Goal: Transaction & Acquisition: Purchase product/service

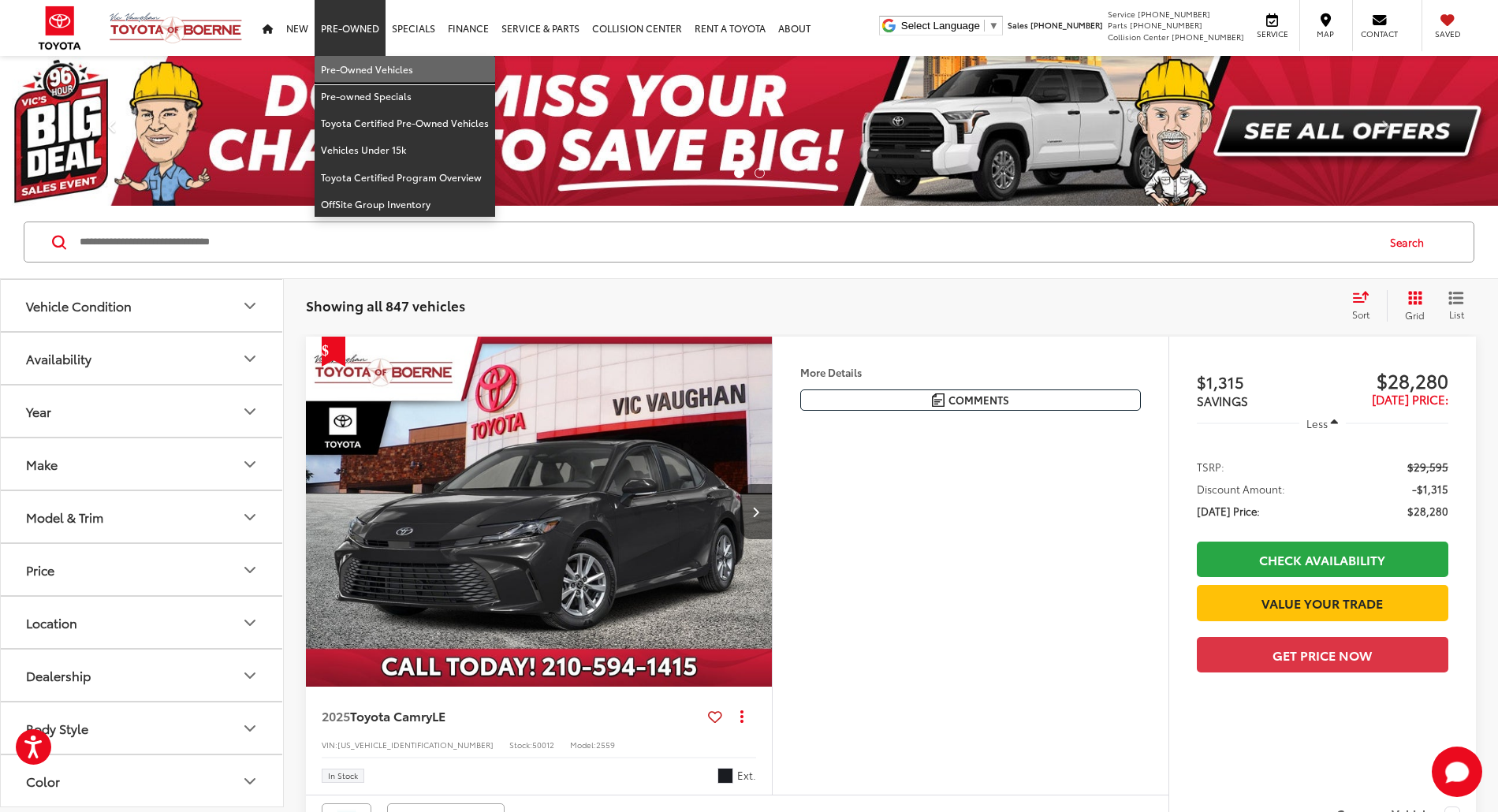
click at [342, 61] on link "Pre-Owned Vehicles" at bounding box center [405, 70] width 181 height 27
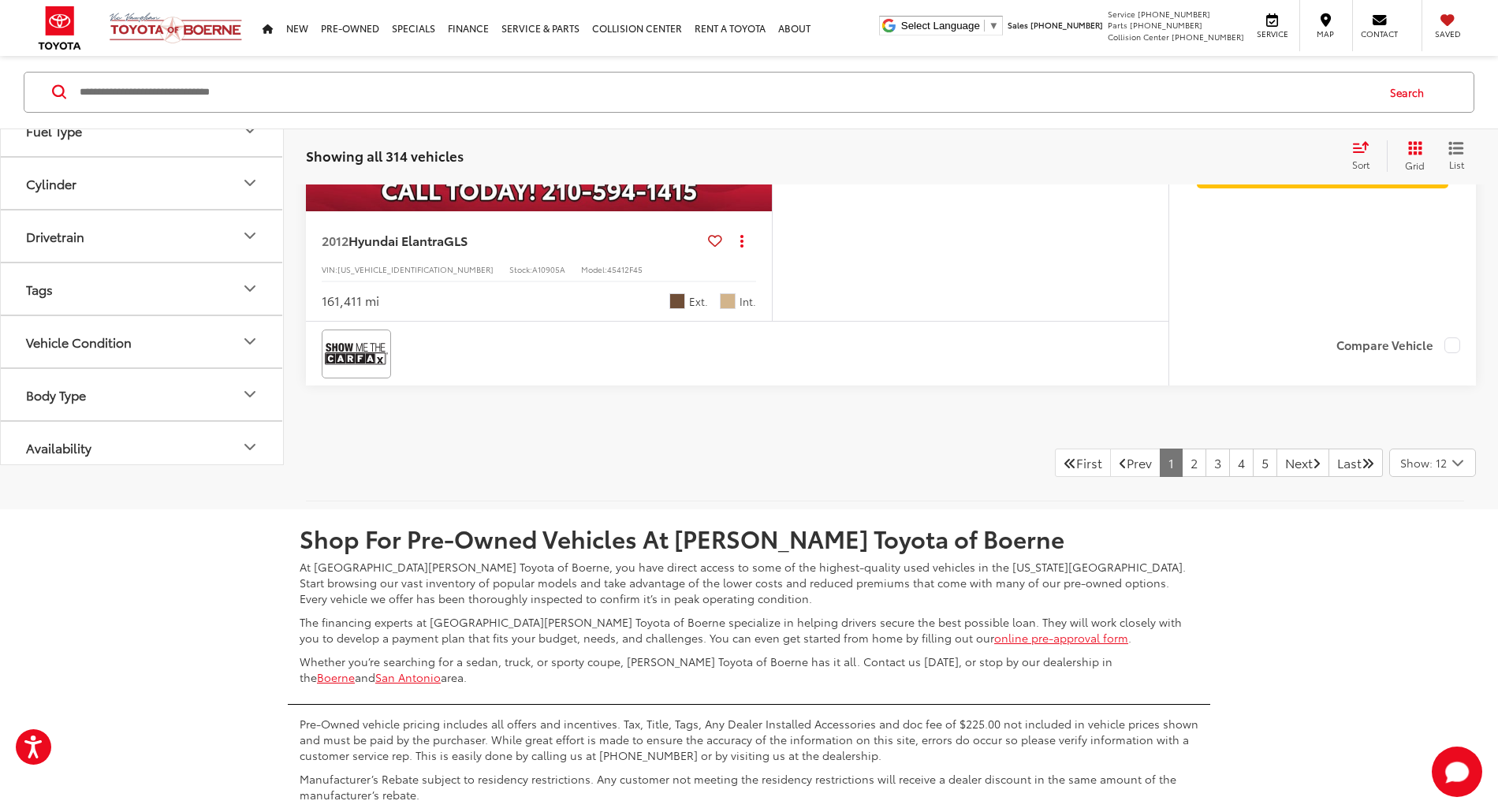
scroll to position [7419, 0]
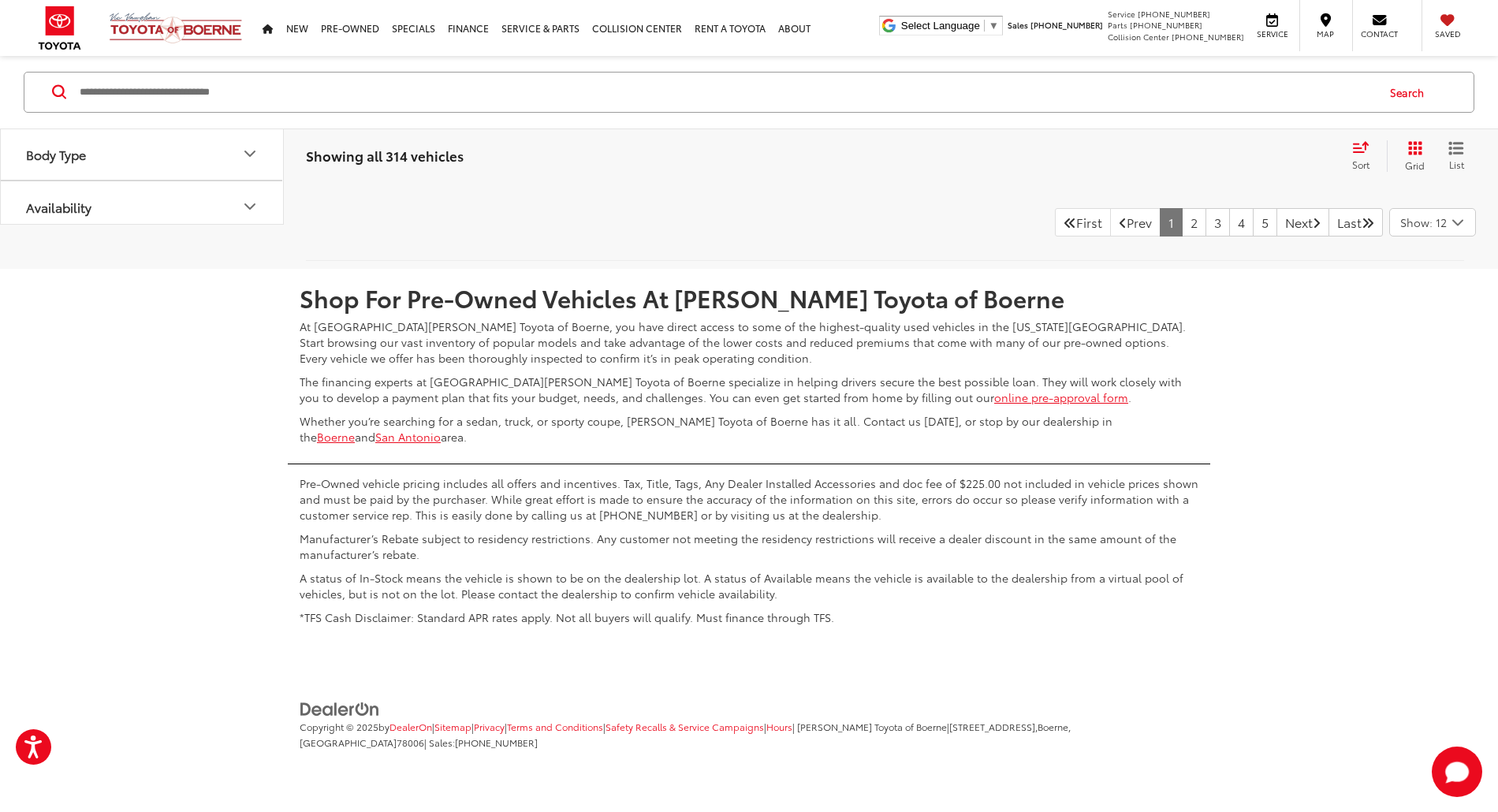
drag, startPoint x: 1457, startPoint y: 492, endPoint x: 1453, endPoint y: 500, distance: 8.9
click at [422, 97] on input "Search by Make, Model, or Keyword" at bounding box center [726, 91] width 1297 height 38
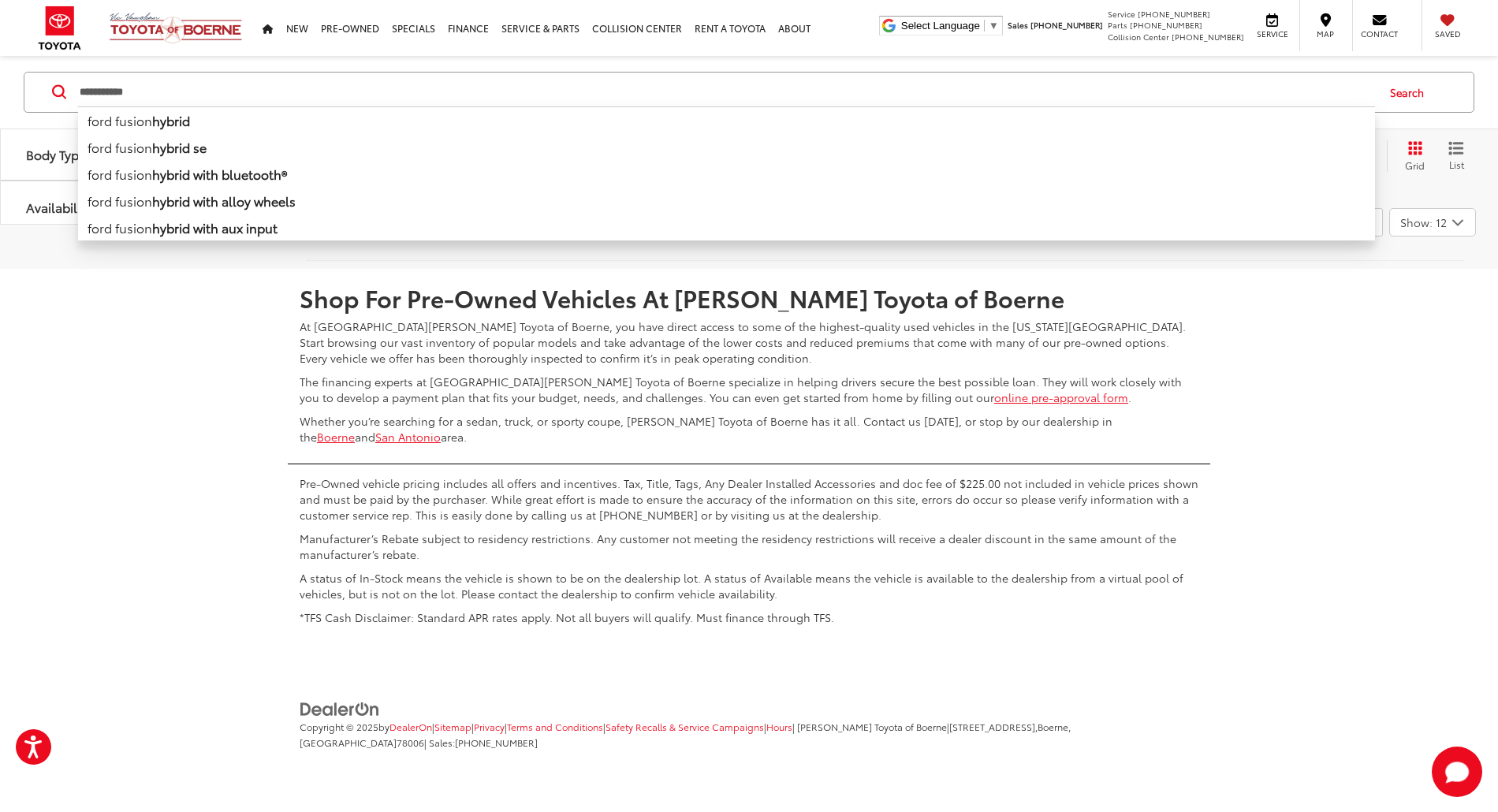
type input "**********"
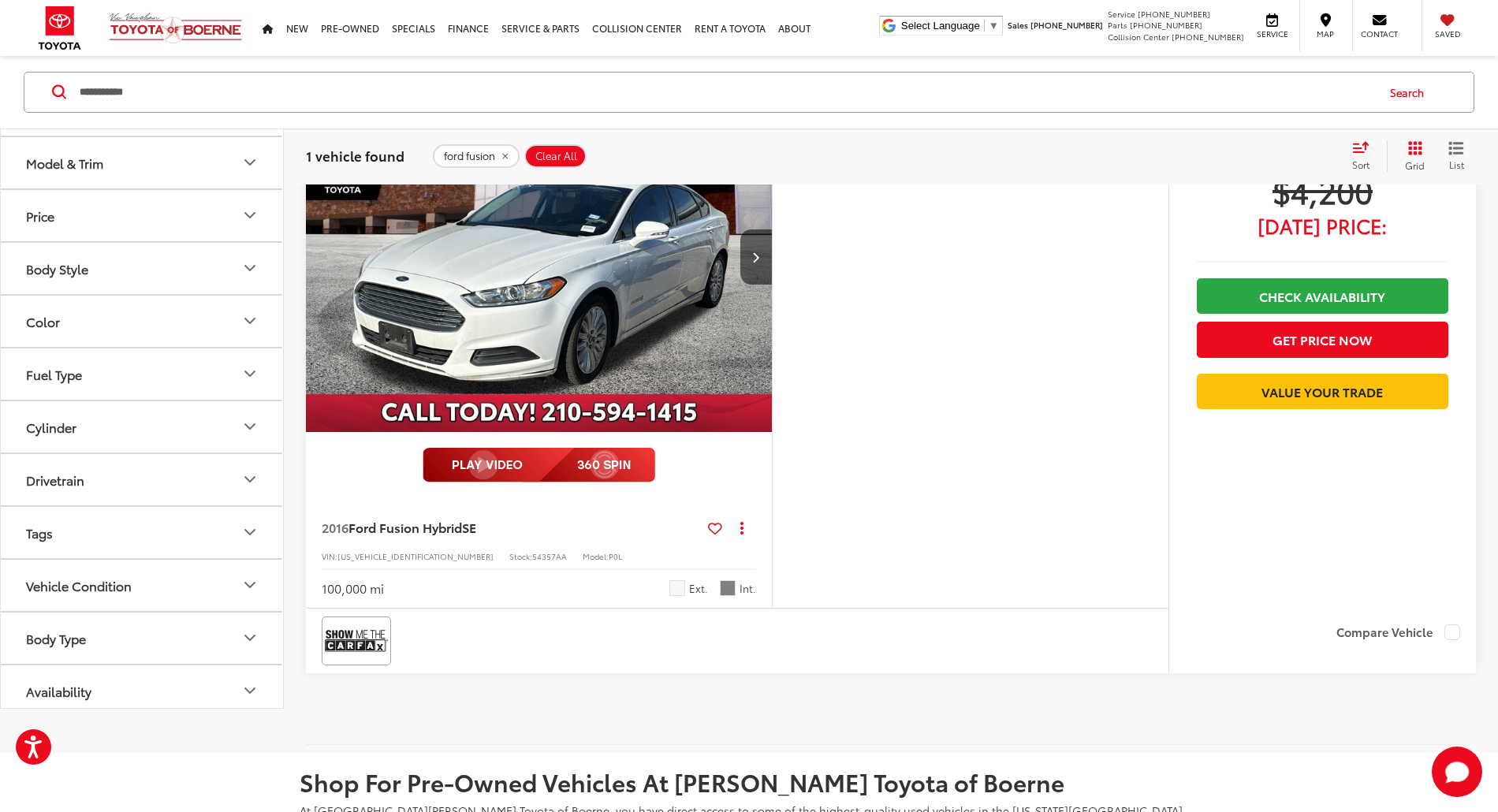
scroll to position [173, 0]
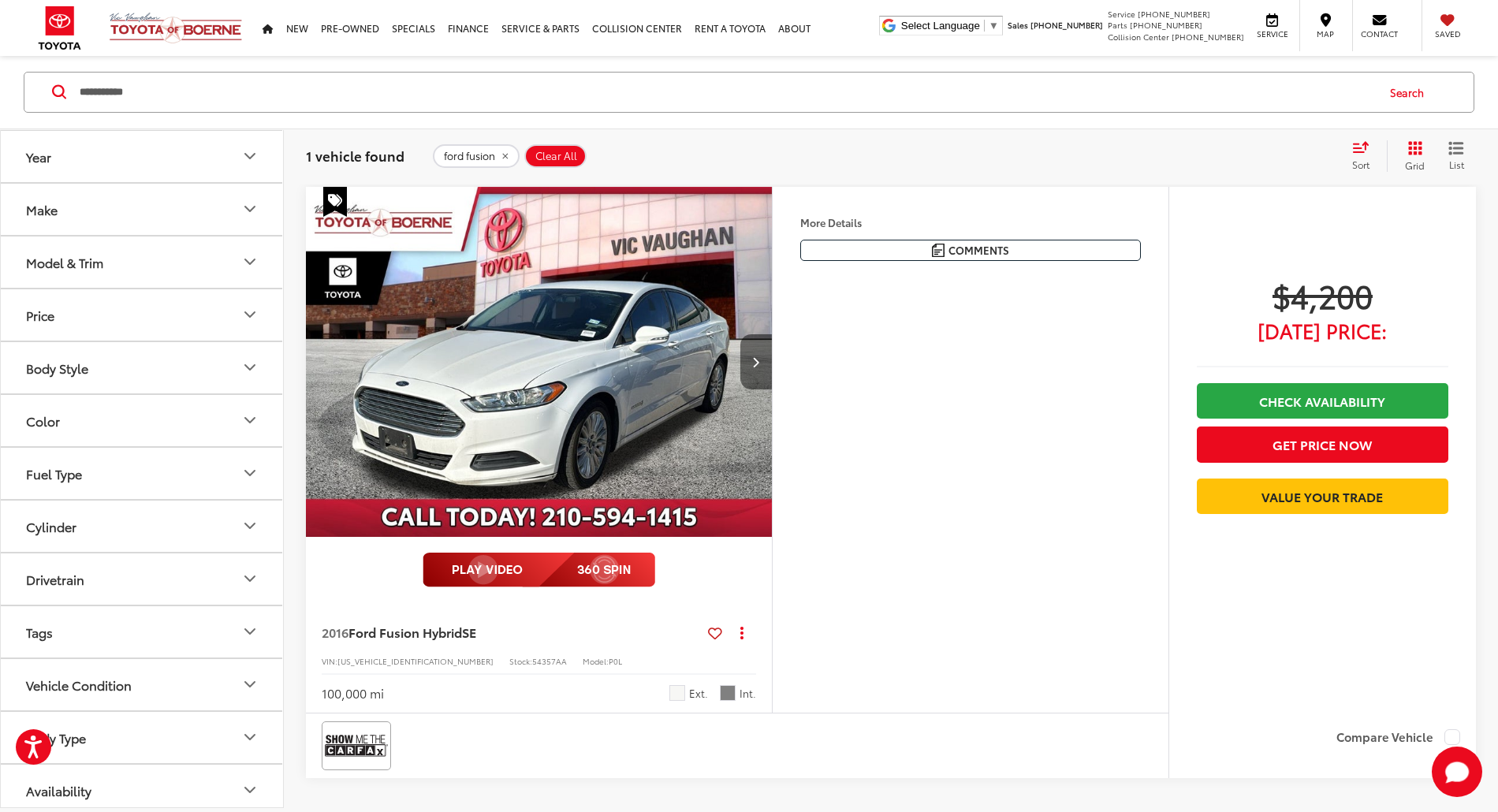
click at [771, 389] on button "Next image" at bounding box center [756, 362] width 31 height 55
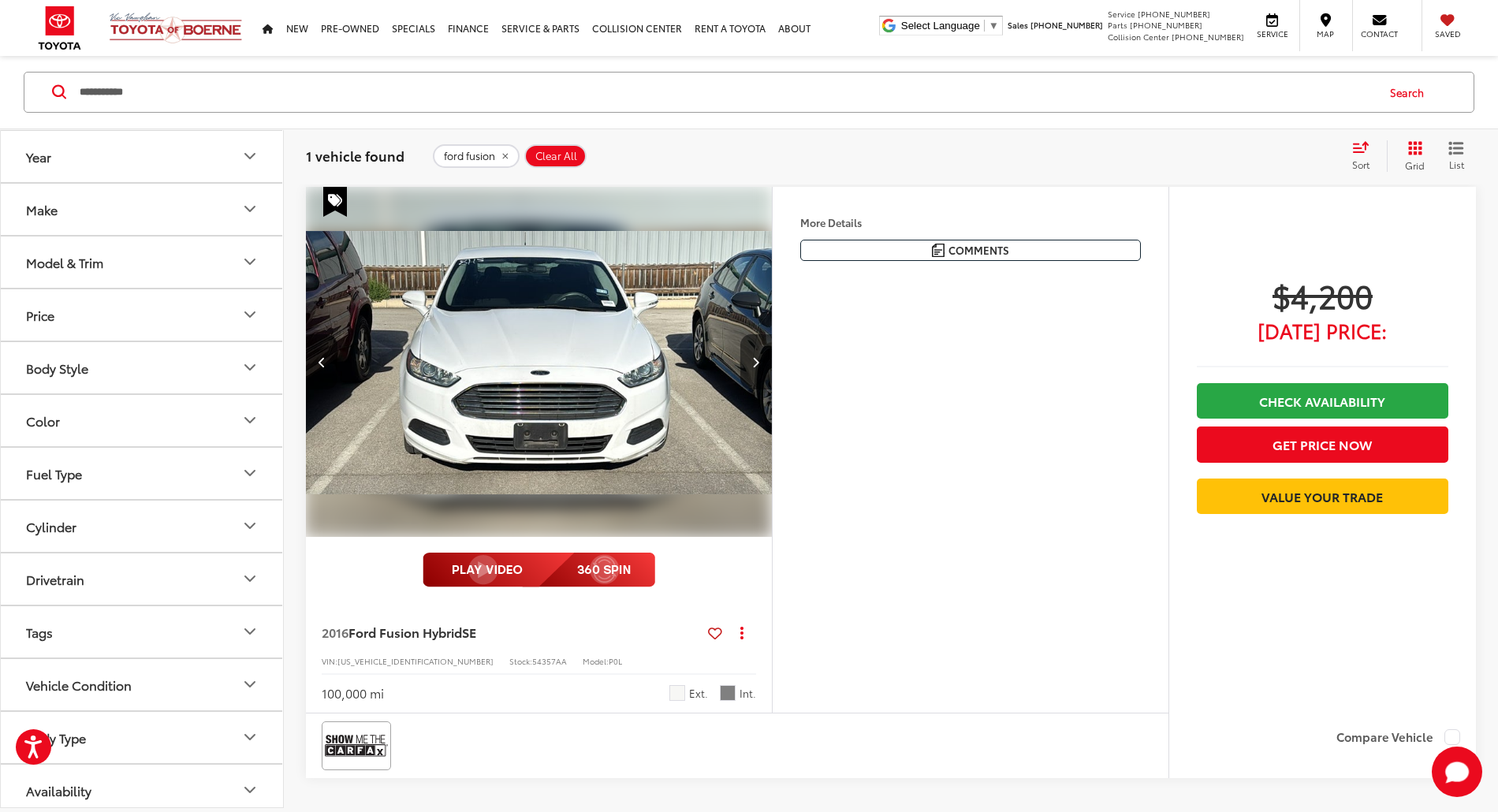
click at [771, 389] on button "Next image" at bounding box center [756, 362] width 31 height 55
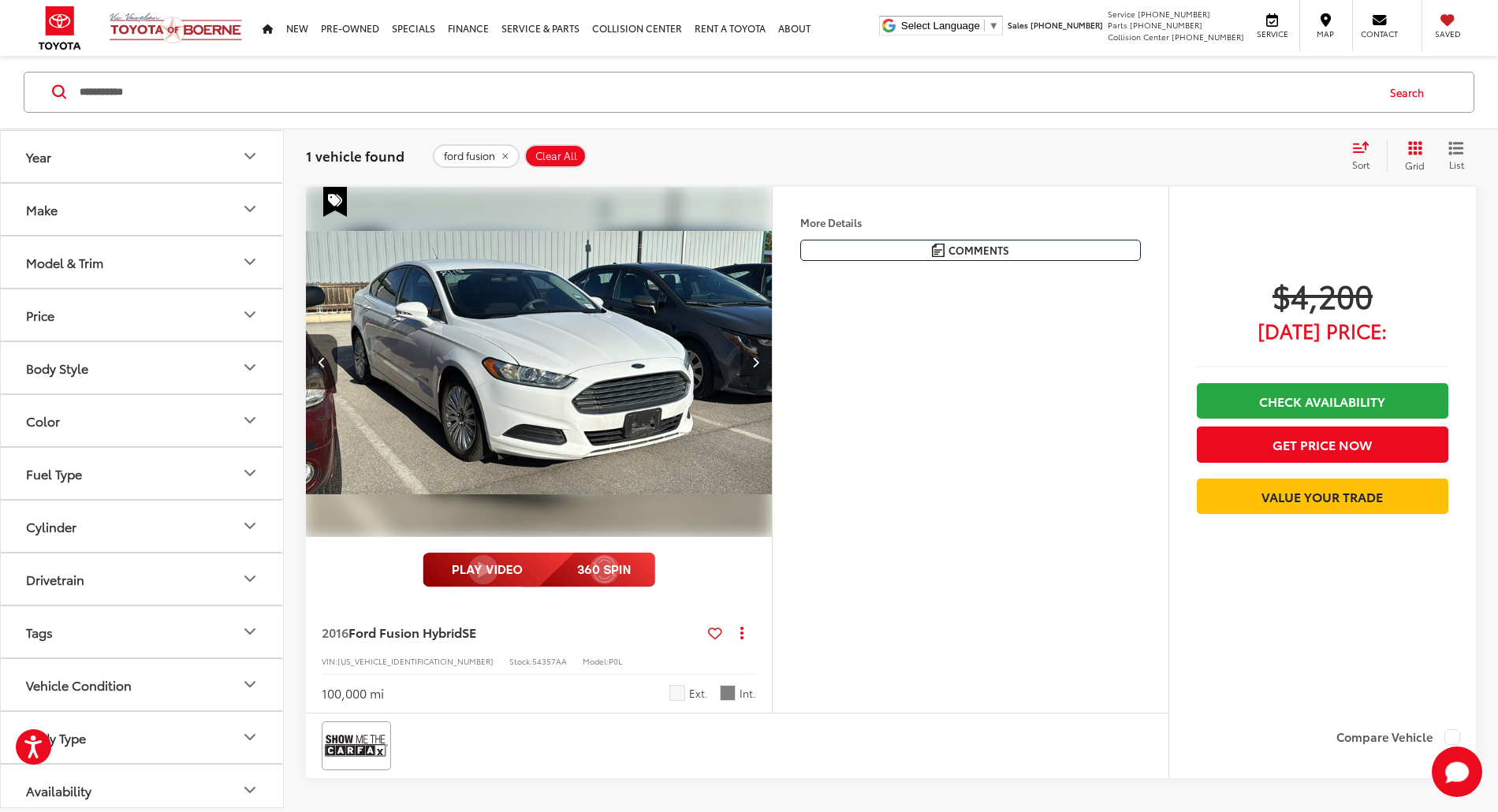
click at [771, 389] on button "Next image" at bounding box center [756, 362] width 31 height 55
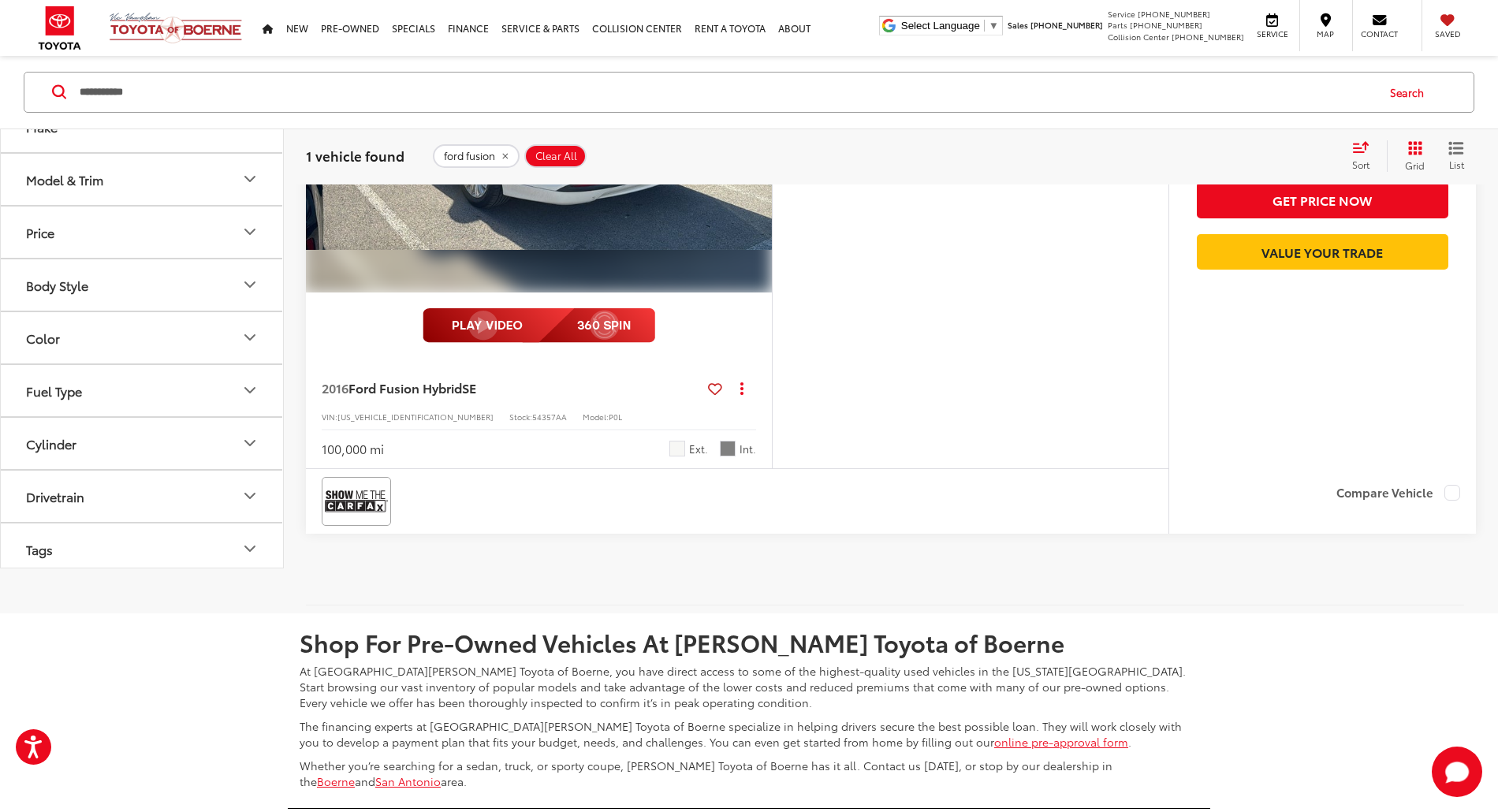
scroll to position [17, 0]
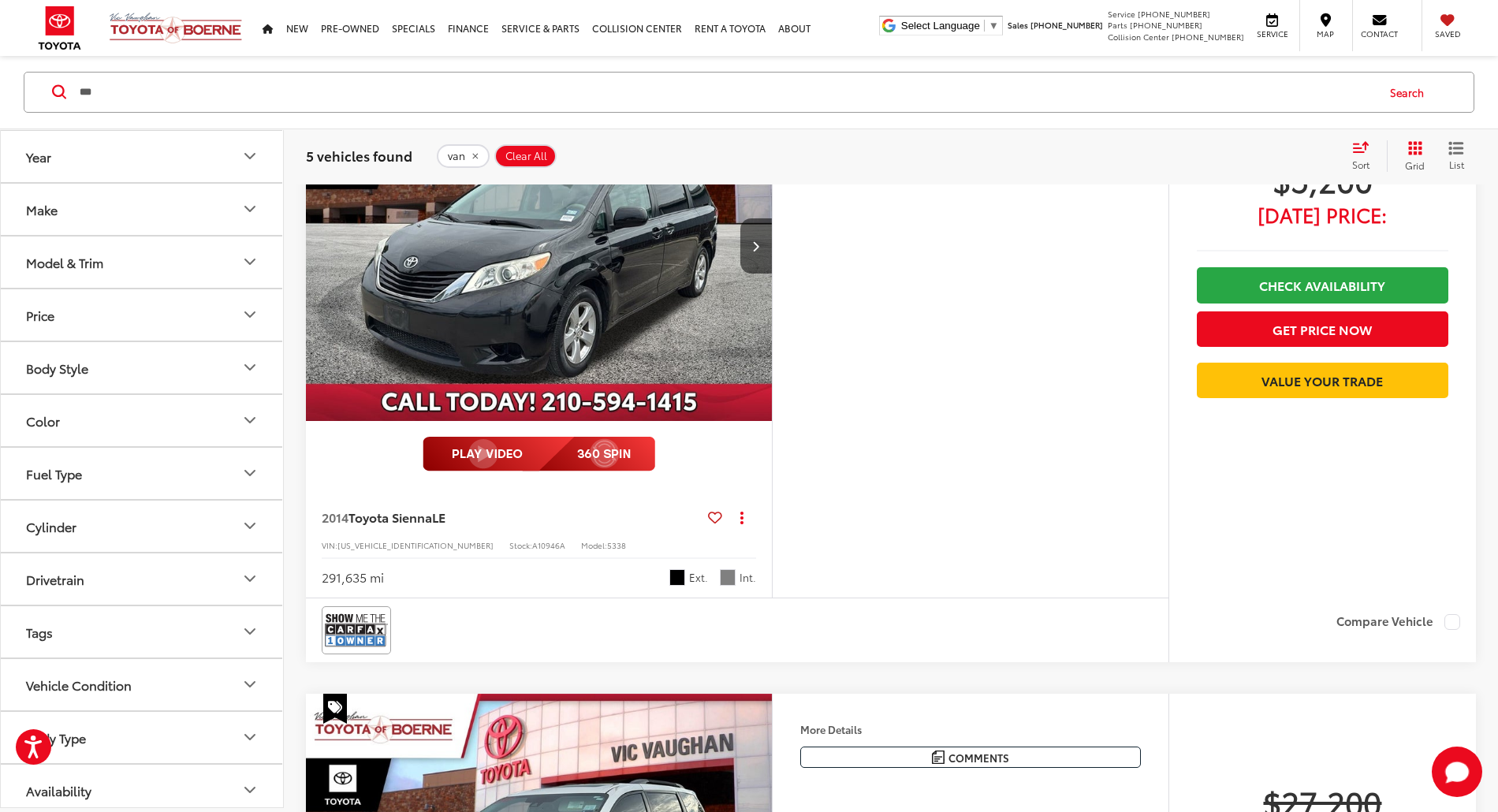
scroll to position [0, 2975]
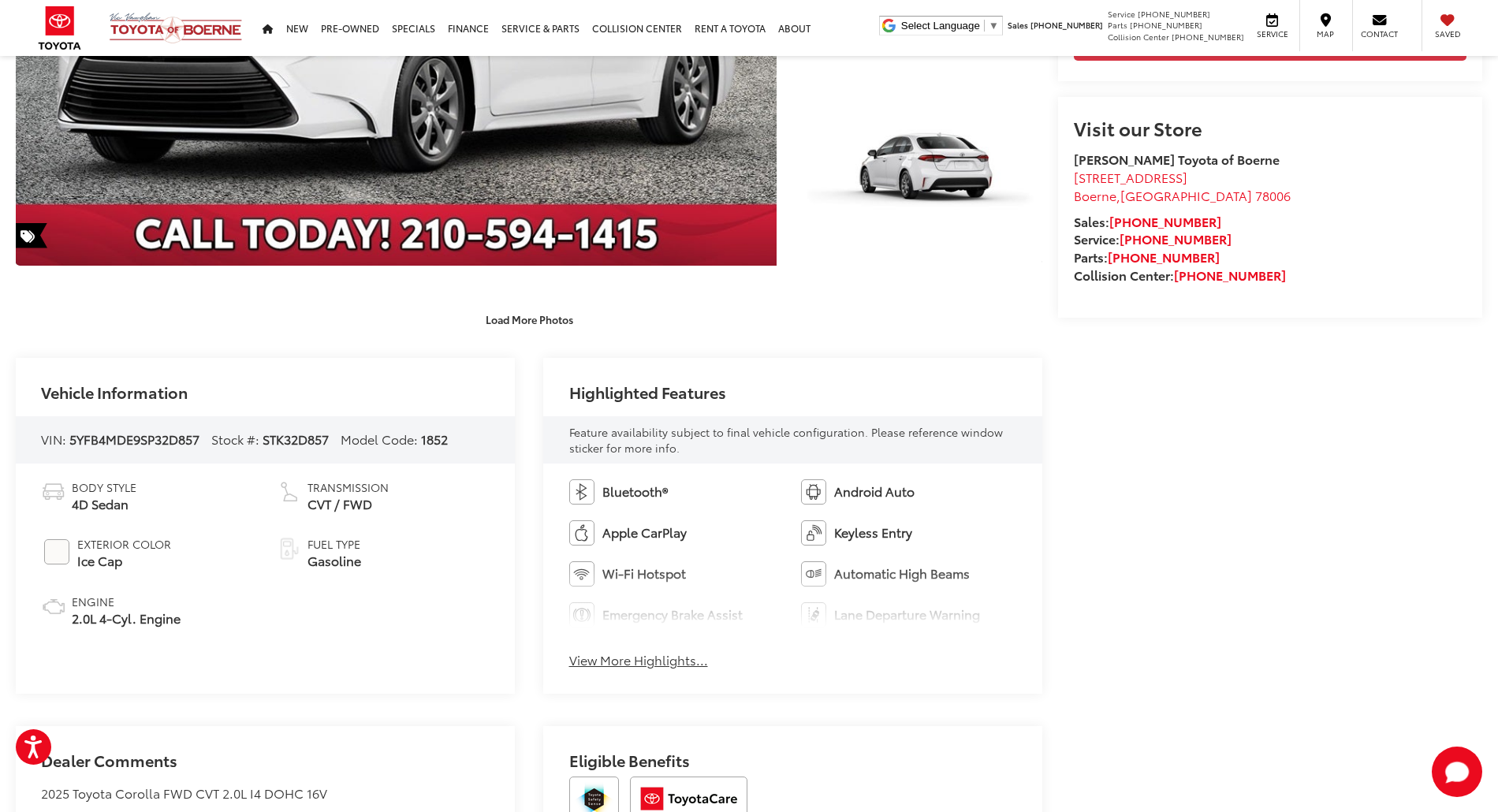
scroll to position [420, 0]
